Goal: Task Accomplishment & Management: Use online tool/utility

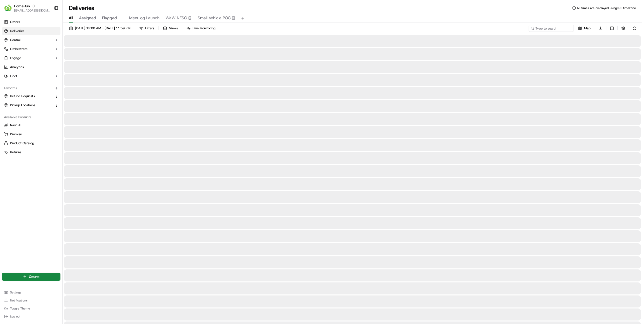
click at [12, 219] on div "Orders Deliveries Control Orchestrate Engage Analytics Fleet Favorites Refund R…" at bounding box center [31, 142] width 62 height 252
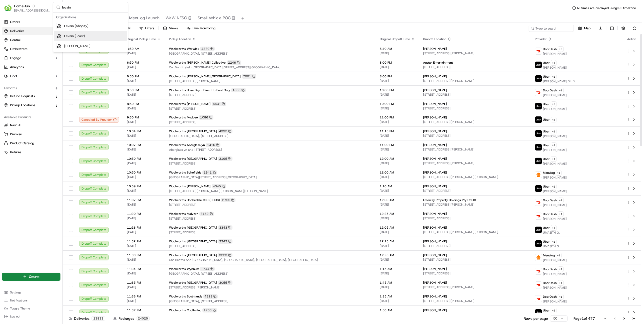
type input "levain"
click at [87, 36] on div "Levain (Toast)" at bounding box center [90, 36] width 73 height 10
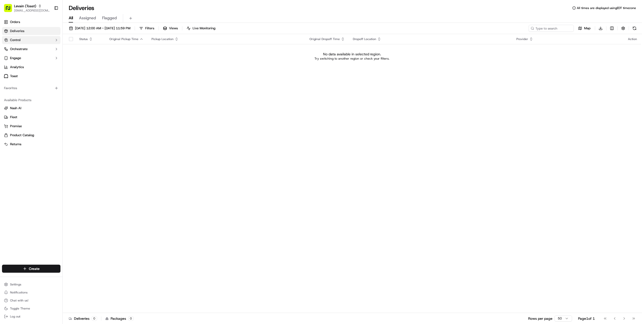
click at [50, 40] on button "Control" at bounding box center [31, 40] width 58 height 8
click at [49, 80] on button "Orchestrate" at bounding box center [31, 81] width 58 height 8
click at [49, 97] on link "Dispatch Strategies" at bounding box center [31, 97] width 46 height 7
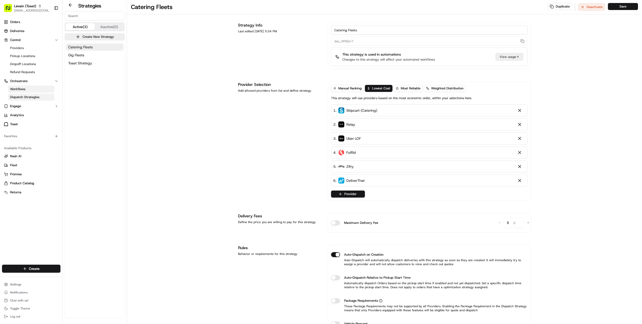
click at [20, 87] on span "Workflows" at bounding box center [17, 89] width 15 height 5
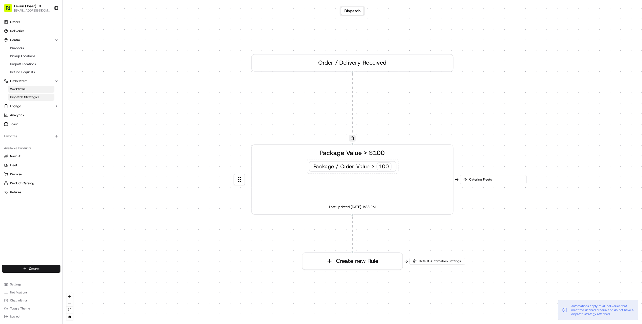
click at [24, 95] on span "Dispatch Strategies" at bounding box center [24, 97] width 29 height 5
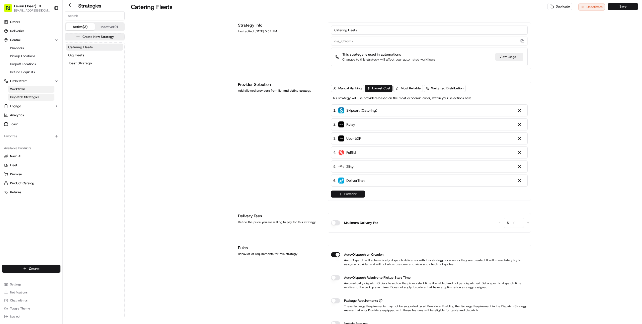
click at [34, 90] on link "Workflows" at bounding box center [31, 89] width 46 height 7
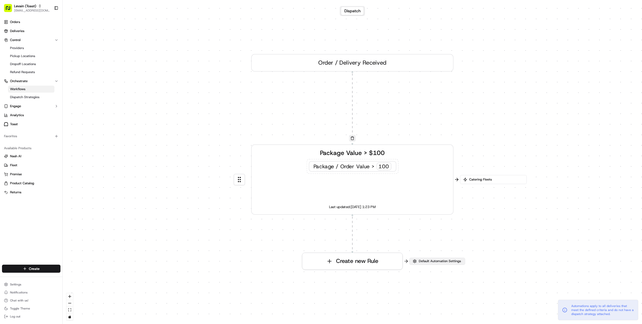
click at [418, 262] on span "Default Automation Settings" at bounding box center [440, 261] width 44 height 5
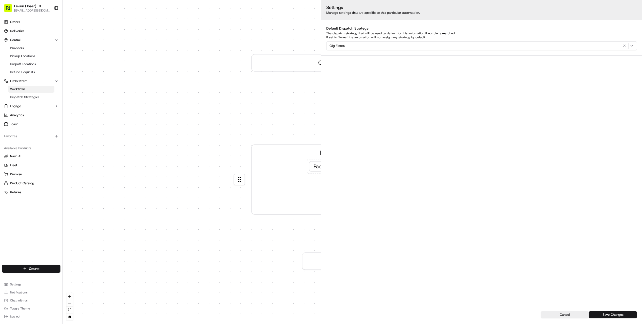
click at [156, 162] on div "0 0 Order / Delivery Received Package Value > $100 Package / Order Value > 100 …" at bounding box center [352, 162] width 579 height 324
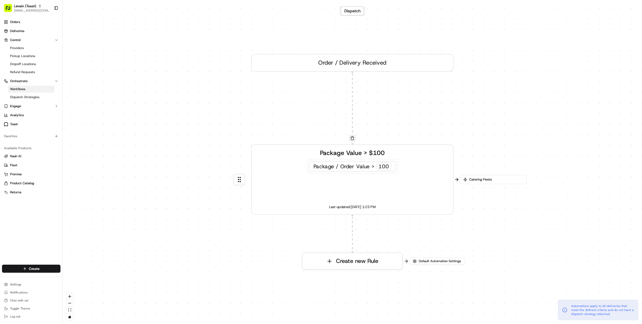
click at [479, 181] on span "Catering Fleets" at bounding box center [495, 179] width 55 height 5
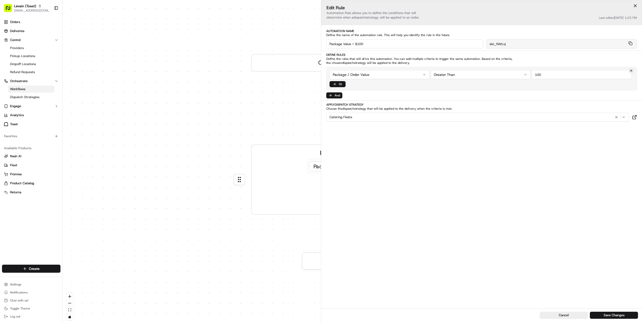
click at [153, 131] on div "0 0 Order / Delivery Received Package Value > $100 Package / Order Value > 100 …" at bounding box center [352, 162] width 579 height 324
click at [22, 96] on span "Dispatch Strategies" at bounding box center [24, 97] width 29 height 5
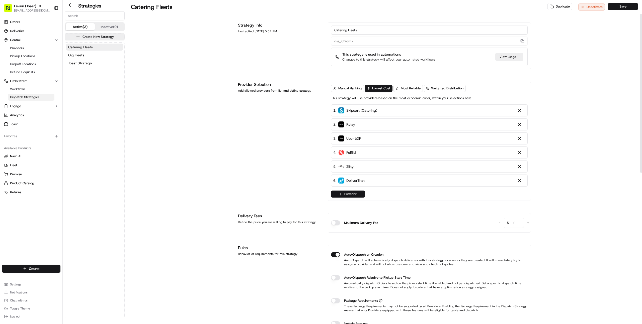
click at [334, 254] on button "Auto-Dispatch on Creation" at bounding box center [335, 254] width 9 height 5
click at [622, 4] on button "Save" at bounding box center [623, 6] width 30 height 7
click at [89, 54] on button "Gig Fleets" at bounding box center [94, 55] width 57 height 7
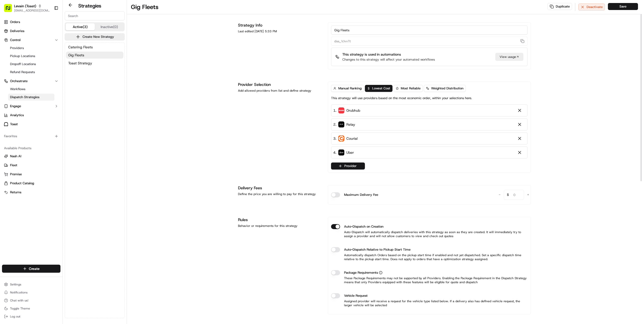
click at [334, 225] on button "Auto-Dispatch on Creation" at bounding box center [335, 226] width 9 height 5
click at [621, 7] on button "Save" at bounding box center [623, 6] width 30 height 7
click at [85, 63] on span "Toast Strategy" at bounding box center [80, 63] width 24 height 5
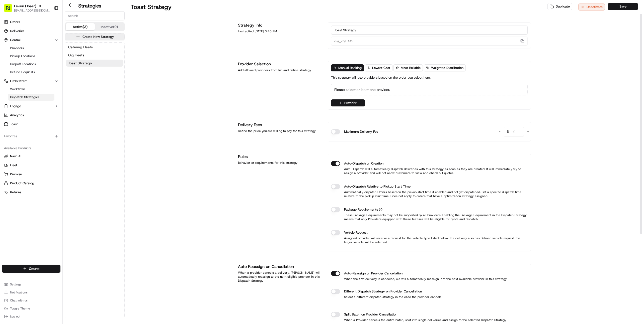
click at [336, 165] on button "Auto-Dispatch on Creation" at bounding box center [335, 163] width 9 height 5
click at [619, 9] on button "Save" at bounding box center [623, 6] width 30 height 7
click at [23, 33] on span "Deliveries" at bounding box center [17, 31] width 14 height 5
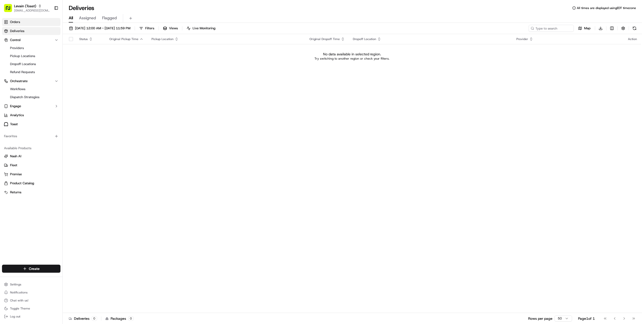
click at [44, 24] on link "Orders" at bounding box center [31, 22] width 58 height 8
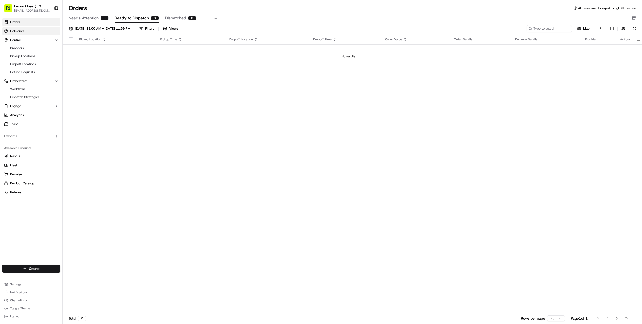
click at [39, 33] on link "Deliveries" at bounding box center [31, 31] width 58 height 8
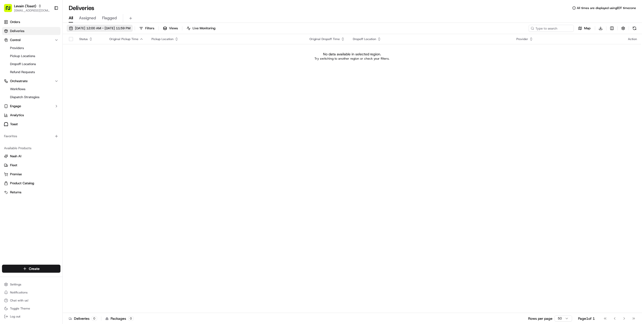
click at [109, 26] on button "09/15/2025 12:00 AM - 09/15/2025 11:59 PM" at bounding box center [100, 28] width 66 height 7
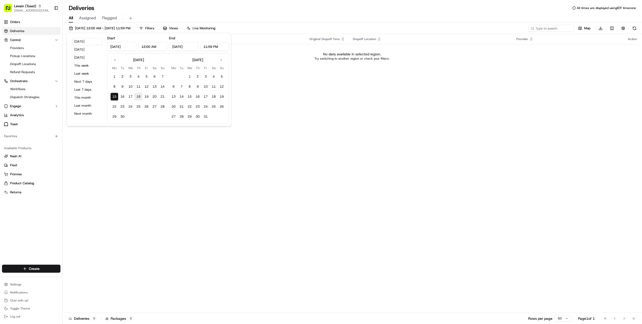
click at [138, 97] on button "18" at bounding box center [138, 97] width 8 height 8
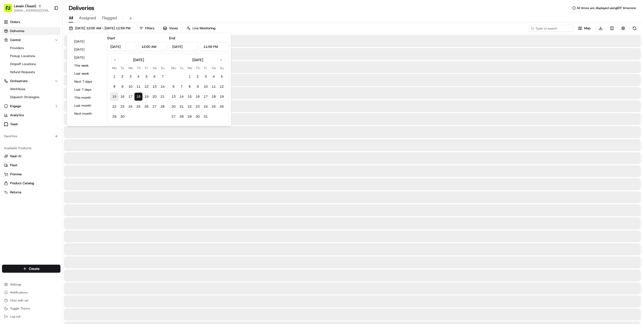
type input "Sep 18, 2025"
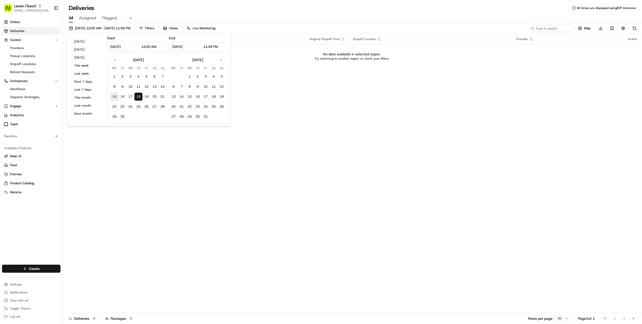
click at [285, 183] on div "Status Original Pickup Time Pickup Location Original Dropoff Time Dropoff Locat…" at bounding box center [352, 173] width 578 height 279
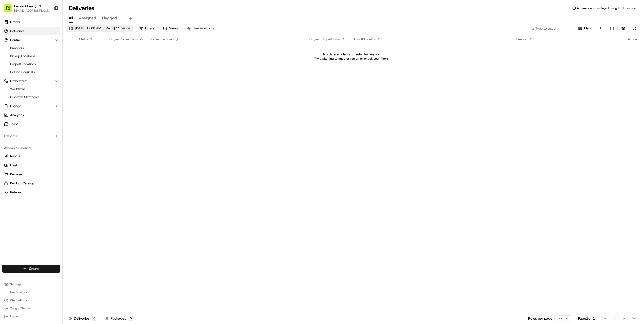
click at [87, 29] on span "09/18/2025 12:00 AM - 09/18/2025 11:59 PM" at bounding box center [102, 28] width 55 height 5
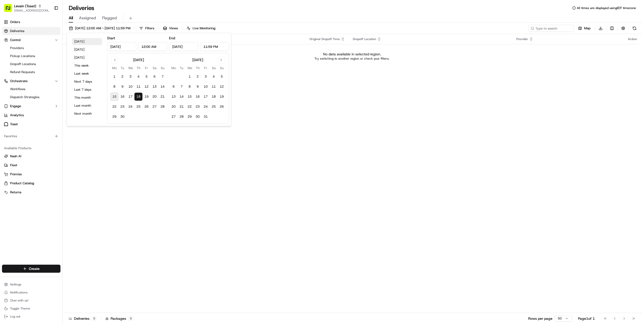
click at [83, 42] on button "Today" at bounding box center [87, 41] width 30 height 7
type input "Sep 15, 2025"
click at [193, 177] on div "Status Original Pickup Time Pickup Location Original Dropoff Time Dropoff Locat…" at bounding box center [352, 173] width 578 height 279
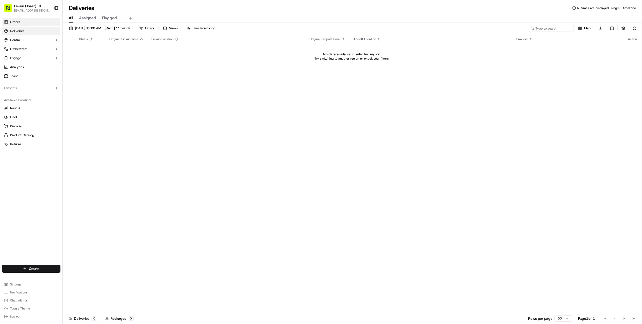
click at [21, 24] on link "Orders" at bounding box center [31, 22] width 58 height 8
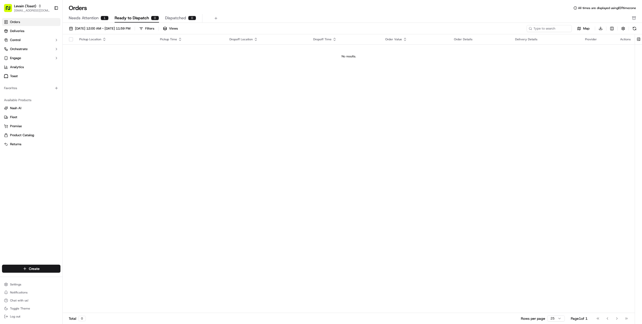
click at [90, 12] on div "Orders All times are displayed using EDT timezone Needs Attention 1 Ready to Di…" at bounding box center [352, 13] width 579 height 19
click at [90, 15] on span "Needs Attention" at bounding box center [84, 18] width 30 height 6
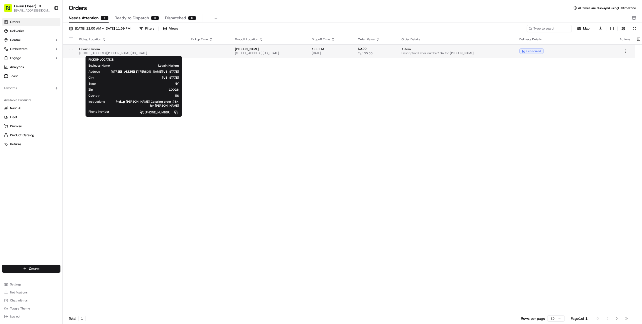
click at [138, 49] on span "Levain Harlem" at bounding box center [131, 49] width 104 height 4
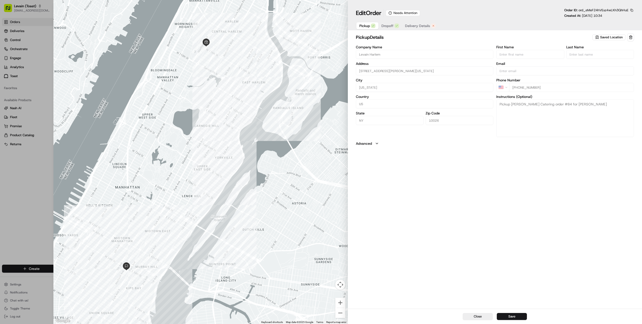
click at [417, 24] on span "Delivery Details" at bounding box center [417, 25] width 25 height 5
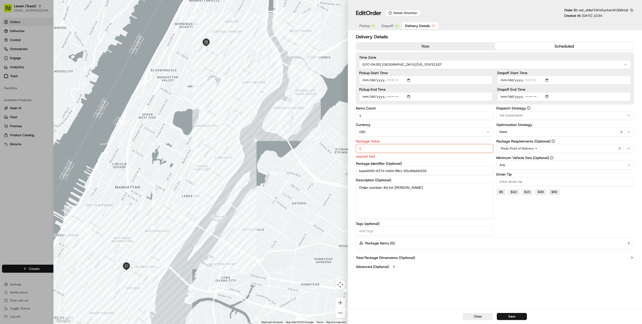
click at [398, 148] on input "0" at bounding box center [425, 148] width 138 height 9
click at [368, 151] on input "135" at bounding box center [425, 148] width 138 height 9
type input "1"
click at [385, 148] on input "Package Value" at bounding box center [425, 148] width 138 height 9
type input "0"
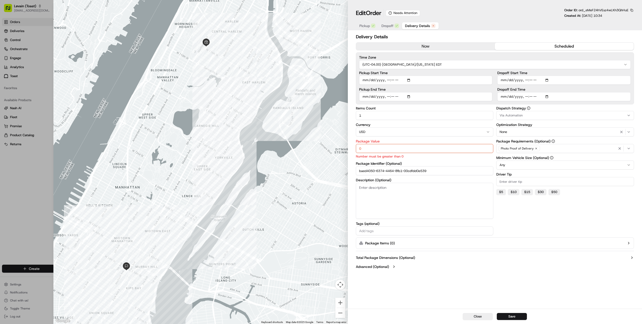
click at [42, 201] on div at bounding box center [321, 162] width 642 height 324
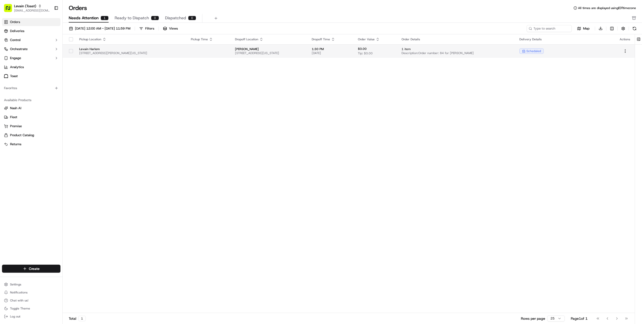
click at [152, 50] on span "Levain Harlem" at bounding box center [131, 49] width 104 height 4
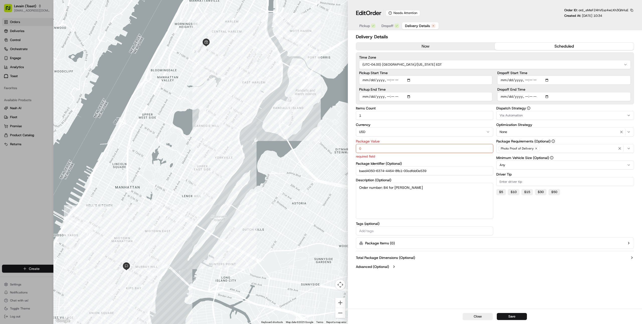
click at [375, 150] on input "0" at bounding box center [425, 148] width 138 height 9
type input "135"
click at [509, 314] on button "Save" at bounding box center [511, 316] width 30 height 7
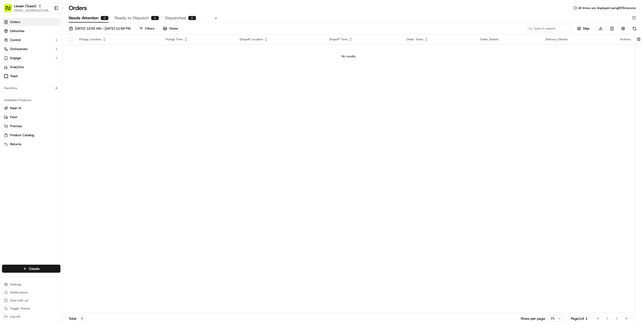
click at [127, 13] on div "Orders All times are displayed using EDT timezone Needs Attention 0 Ready to Di…" at bounding box center [352, 13] width 579 height 19
click at [126, 19] on span "Ready to Dispatch" at bounding box center [132, 18] width 34 height 6
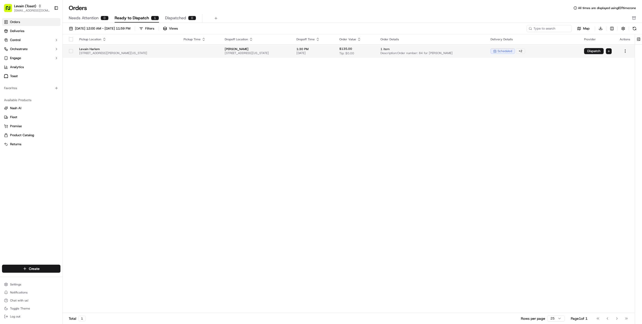
click at [608, 52] on html "Levain (Toast) farooq@usenash.com Toggle Sidebar Orders Deliveries Control Orch…" at bounding box center [321, 162] width 642 height 324
click at [70, 52] on html "Levain (Toast) farooq@usenash.com Toggle Sidebar Orders Deliveries Control Orch…" at bounding box center [321, 162] width 642 height 324
click at [70, 52] on button "button" at bounding box center [71, 51] width 4 height 4
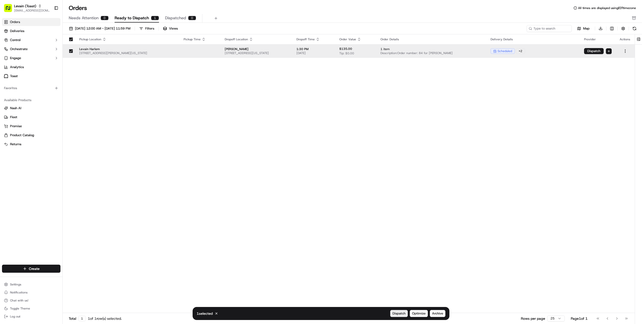
click at [399, 311] on button "Dispatch" at bounding box center [399, 313] width 18 height 7
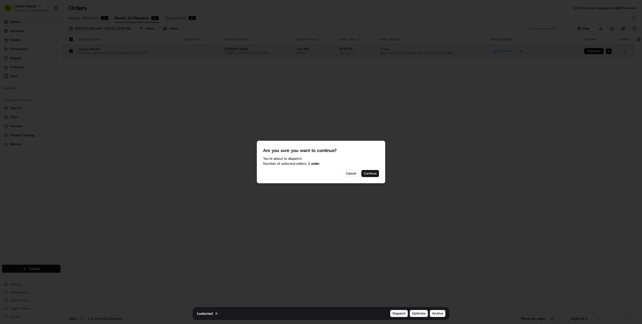
click at [366, 172] on button "Continue" at bounding box center [370, 173] width 18 height 7
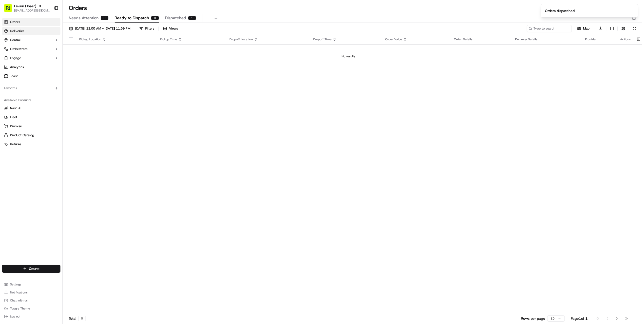
click at [25, 32] on link "Deliveries" at bounding box center [31, 31] width 58 height 8
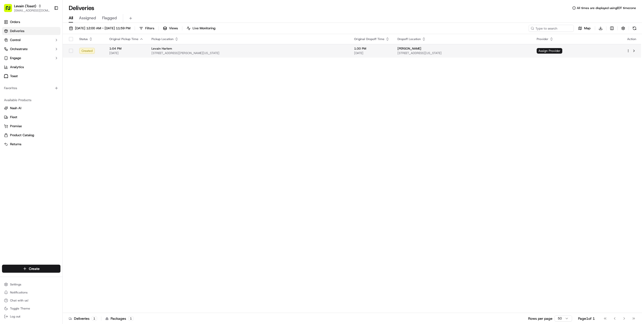
click at [326, 55] on span "[STREET_ADDRESS][PERSON_NAME][US_STATE]" at bounding box center [248, 53] width 194 height 4
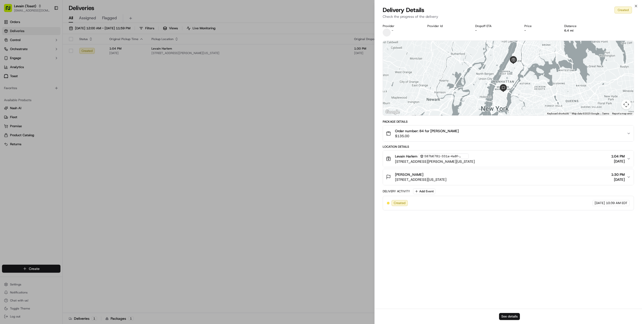
click at [505, 316] on button "See details" at bounding box center [509, 316] width 21 height 7
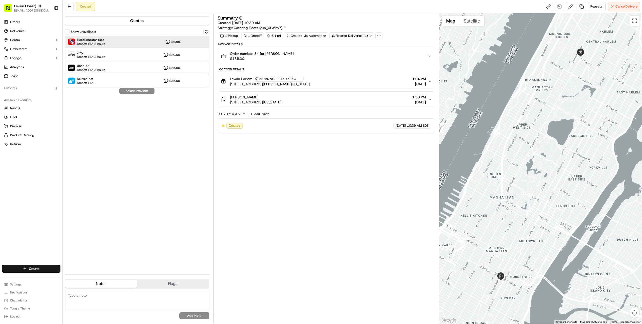
click at [107, 45] on div "FleetSimulator Fast Dropoff ETA 2 hours $6.99" at bounding box center [137, 42] width 145 height 12
click at [137, 92] on button "Assign Provider" at bounding box center [137, 91] width 36 height 6
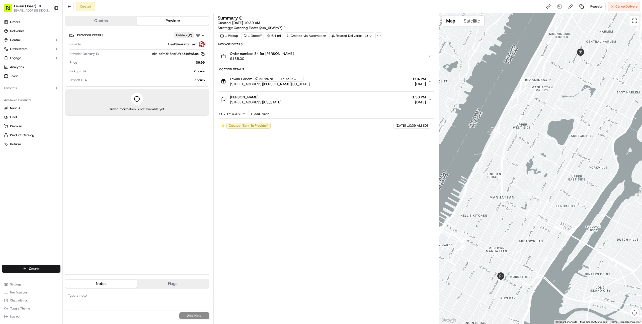
click at [306, 87] on button "Levain Harlem 587b6781-331a-4a8f-a54c-f1907609cee8 2167 Frederick Douglass Blvd…" at bounding box center [326, 81] width 217 height 17
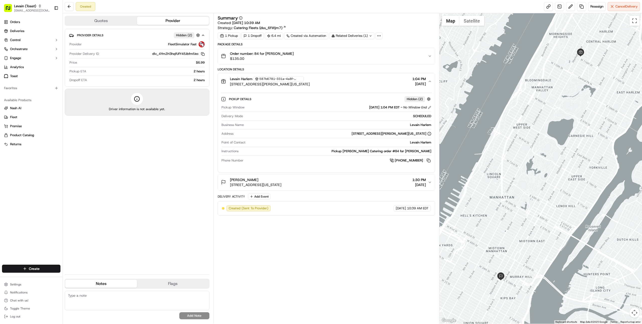
click at [320, 90] on div "Pickup Details Hidden ( 2 ) Pickup Window 09/15/2025 1:04 PM EDT - No Window En…" at bounding box center [326, 129] width 217 height 79
click at [320, 87] on button "Levain Harlem 587b6781-331a-4a8f-a54c-f1907609cee8 2167 Frederick Douglass Blvd…" at bounding box center [326, 81] width 217 height 17
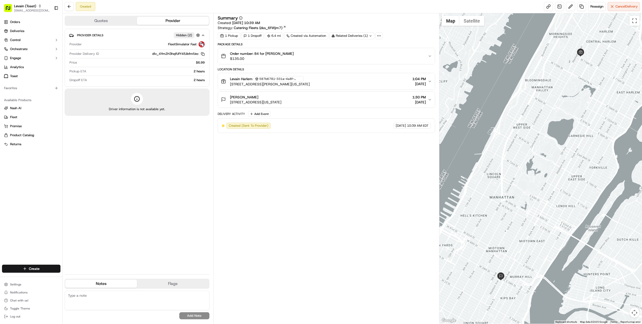
click at [308, 62] on button "Order number: 84 for Gustavo Cardona $135.00" at bounding box center [326, 56] width 217 height 16
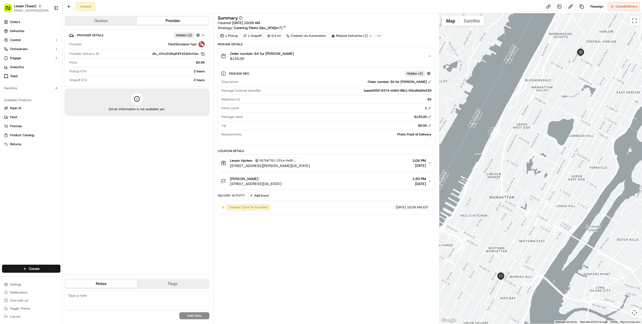
click at [332, 169] on button "Levain Harlem 587b6781-331a-4a8f-a54c-f1907609cee8 2167 Frederick Douglass Blvd…" at bounding box center [326, 163] width 217 height 17
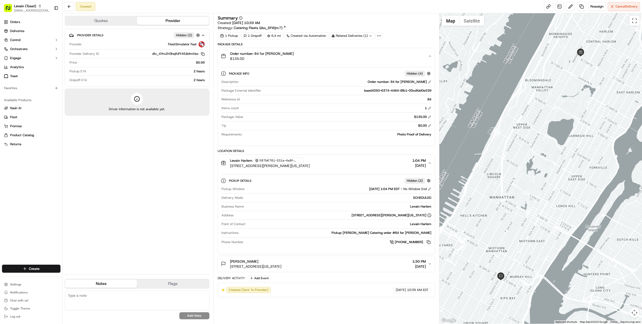
click at [281, 264] on span "[STREET_ADDRESS][US_STATE]" at bounding box center [255, 266] width 51 height 5
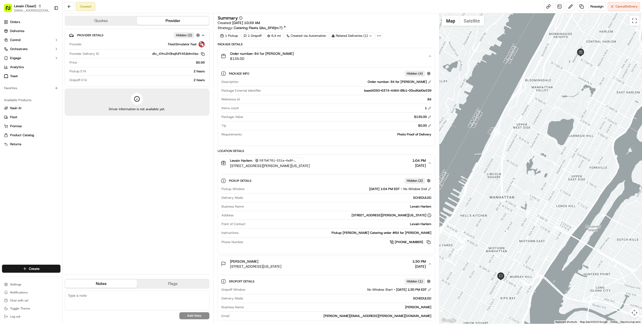
click at [158, 7] on div "Created Reassign Cancel Delivery" at bounding box center [352, 6] width 579 height 13
click at [70, 6] on button at bounding box center [69, 6] width 9 height 9
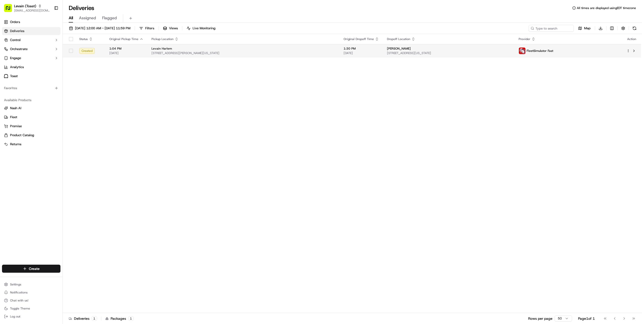
click at [181, 55] on span "[STREET_ADDRESS][PERSON_NAME][US_STATE]" at bounding box center [243, 53] width 184 height 4
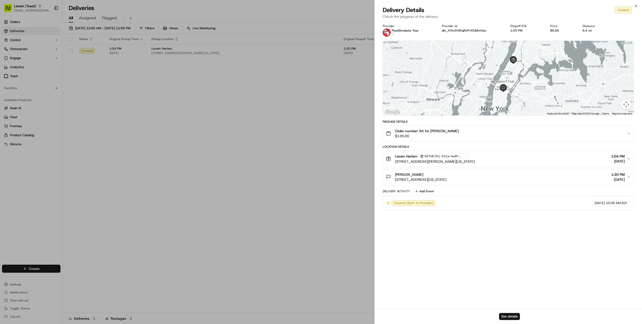
click at [510, 313] on div "See details" at bounding box center [507, 316] width 267 height 15
click at [510, 315] on button "See details" at bounding box center [509, 316] width 21 height 7
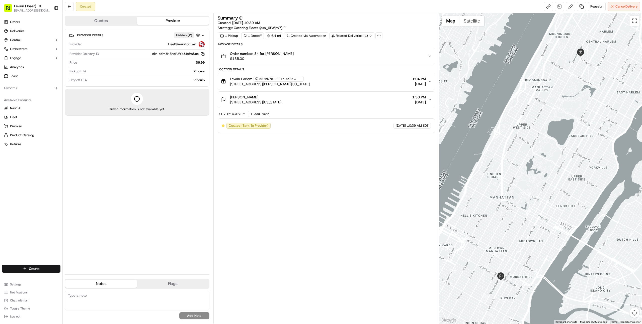
click at [265, 51] on button "Order number: 84 for [PERSON_NAME] $135.00" at bounding box center [326, 56] width 217 height 16
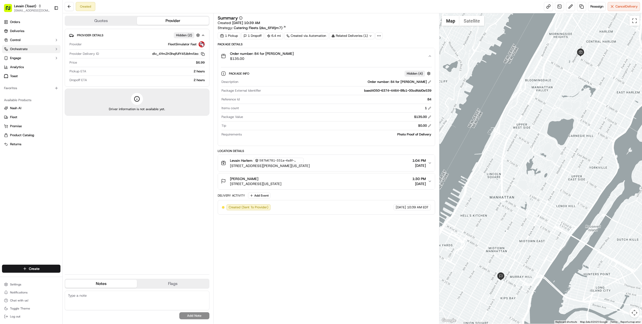
click at [29, 49] on button "Orchestrate" at bounding box center [31, 49] width 58 height 8
click at [31, 38] on button "Control" at bounding box center [31, 40] width 58 height 8
click at [28, 57] on span "Pickup Locations" at bounding box center [22, 56] width 25 height 5
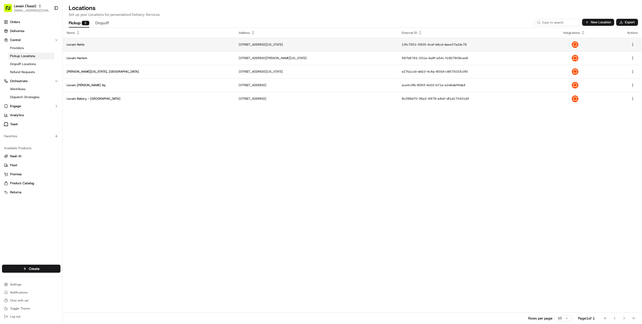
click at [106, 45] on p "Levain NoHo" at bounding box center [149, 45] width 164 height 4
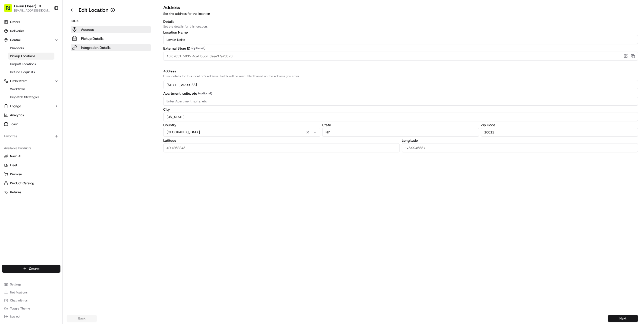
click at [113, 50] on button "Integration Details" at bounding box center [111, 47] width 80 height 7
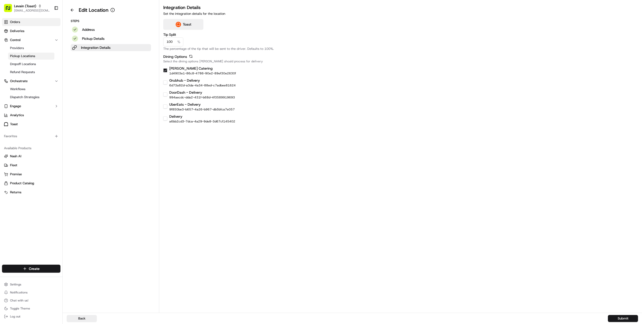
click at [34, 25] on link "Orders" at bounding box center [31, 22] width 58 height 8
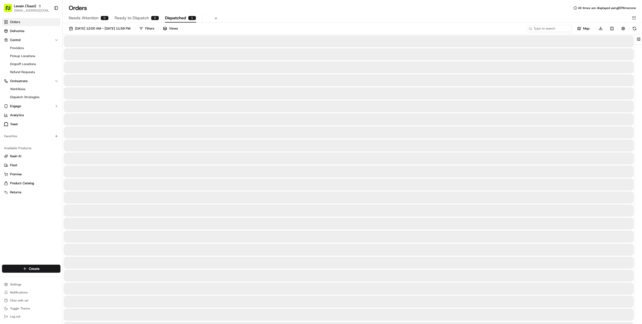
click at [174, 19] on span "Dispatched" at bounding box center [175, 18] width 21 height 6
